Goal: Information Seeking & Learning: Compare options

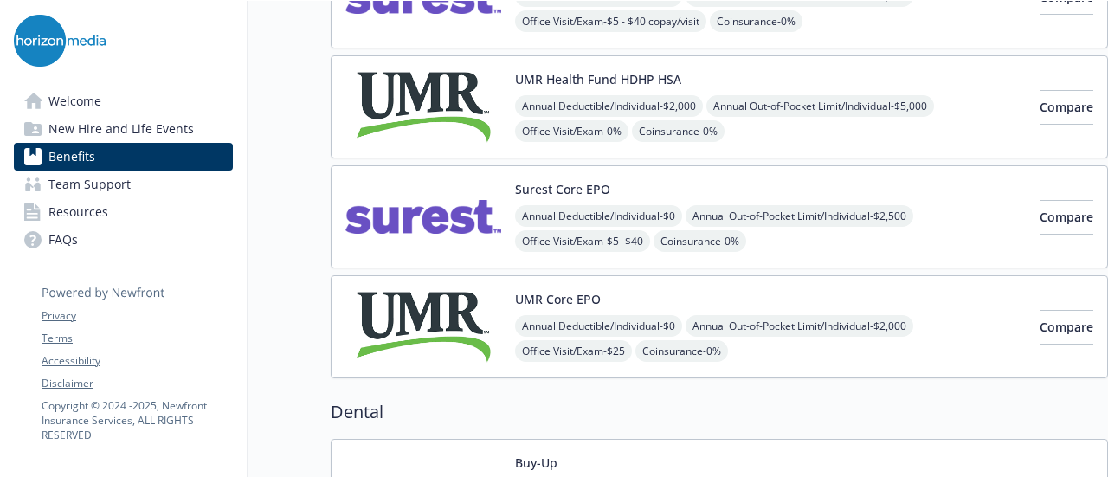
scroll to position [260, 0]
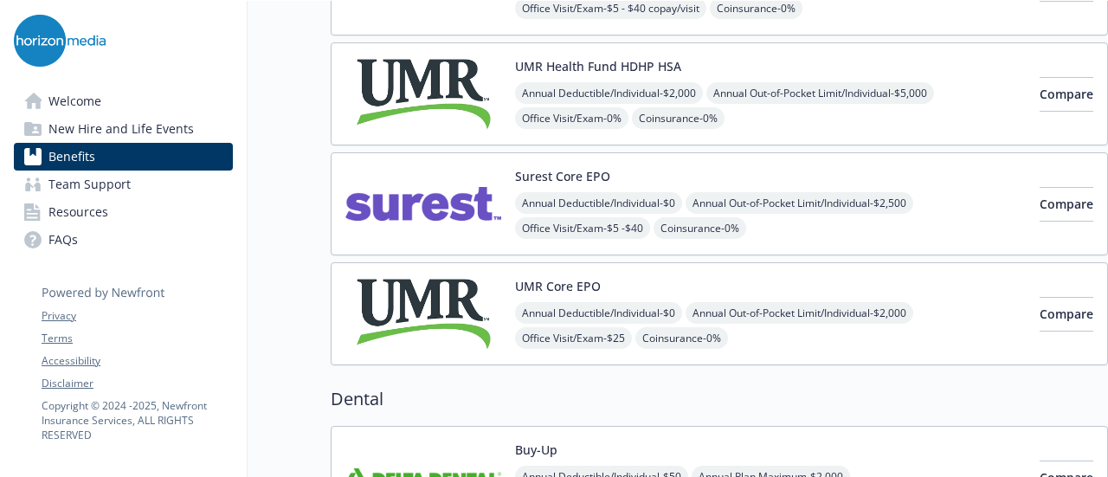
click at [474, 106] on img at bounding box center [423, 94] width 156 height 74
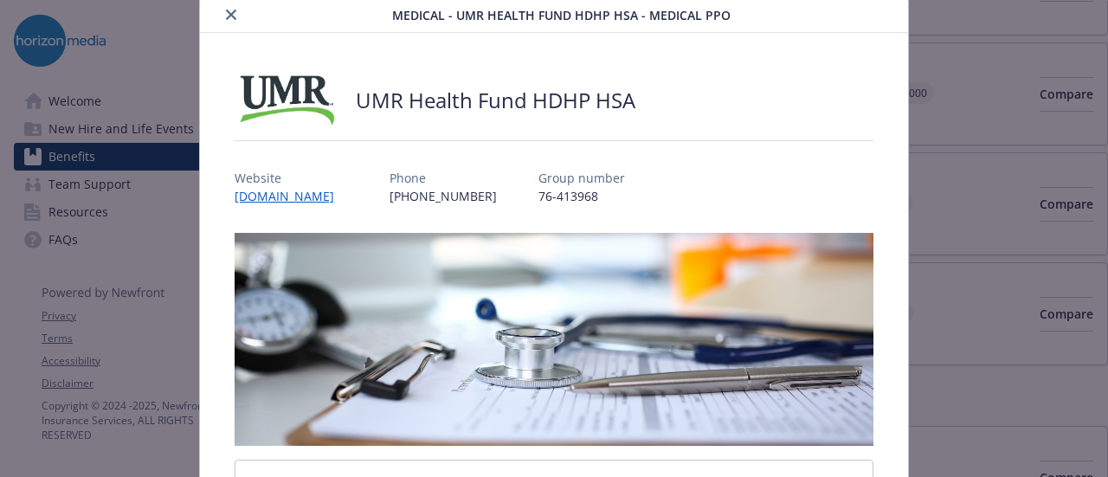
scroll to position [52, 0]
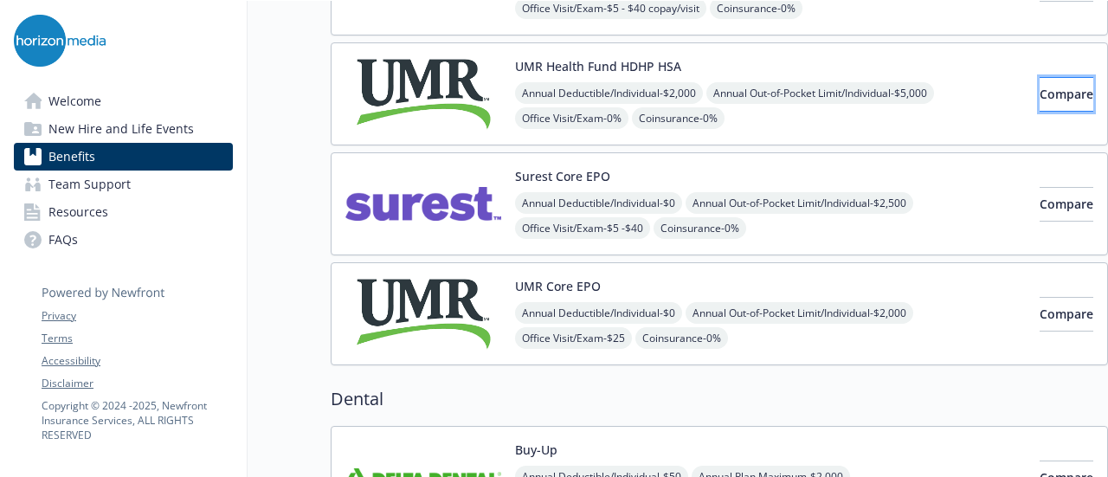
click at [1053, 90] on span "Compare" at bounding box center [1066, 94] width 54 height 16
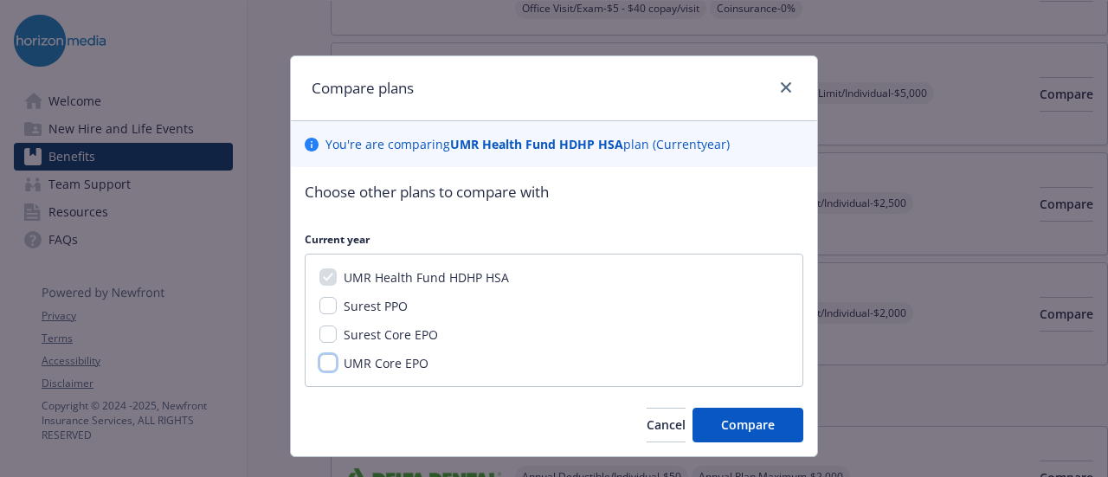
click at [327, 358] on input "UMR Core EPO" at bounding box center [327, 362] width 17 height 17
checkbox input "true"
click at [777, 411] on button "Compare" at bounding box center [747, 425] width 111 height 35
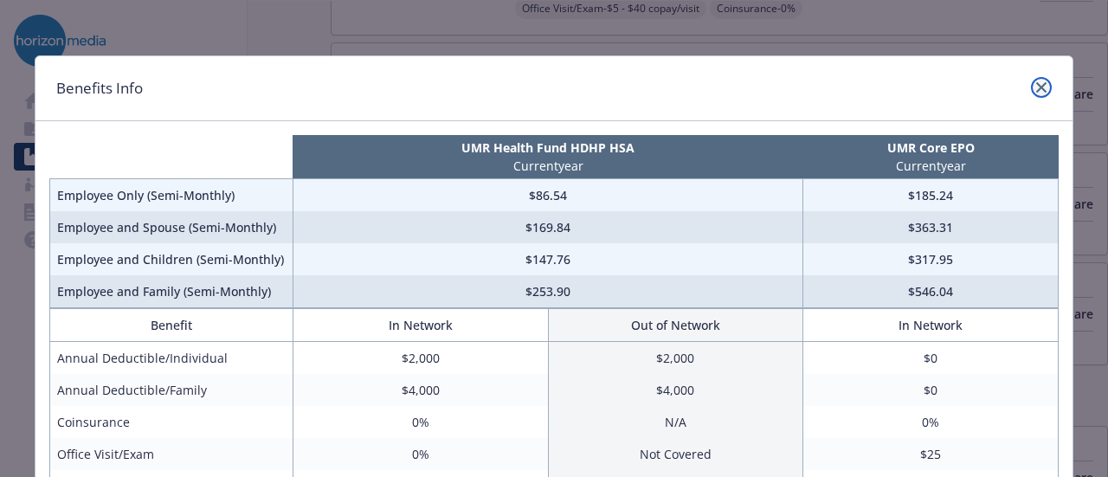
click at [1040, 84] on link "close" at bounding box center [1040, 87] width 21 height 21
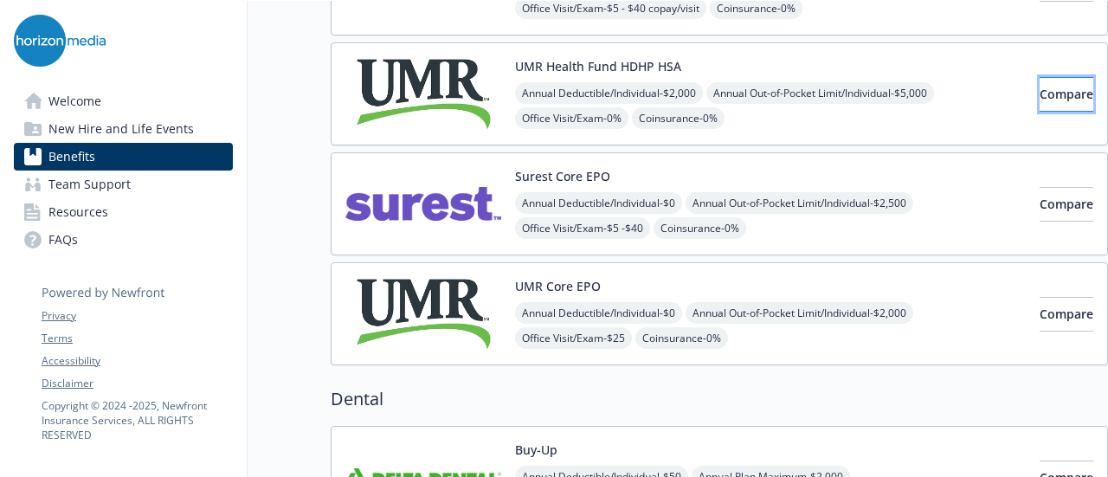
click at [1044, 95] on span "Compare" at bounding box center [1066, 94] width 54 height 16
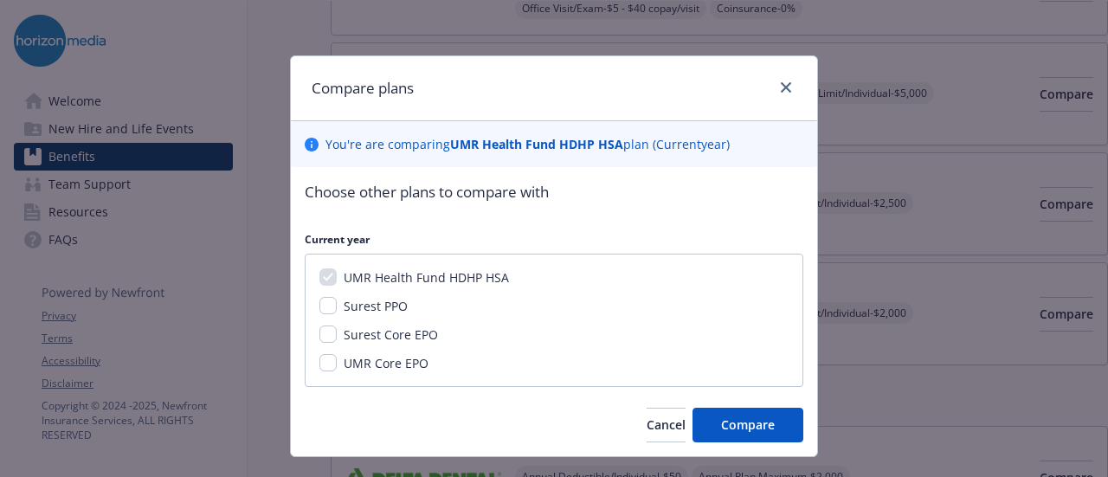
click at [395, 361] on span "UMR Core EPO" at bounding box center [385, 363] width 85 height 16
click at [337, 361] on input "UMR Core EPO" at bounding box center [327, 362] width 17 height 17
checkbox input "true"
click at [740, 431] on button "Compare" at bounding box center [747, 425] width 111 height 35
